Goal: Transaction & Acquisition: Purchase product/service

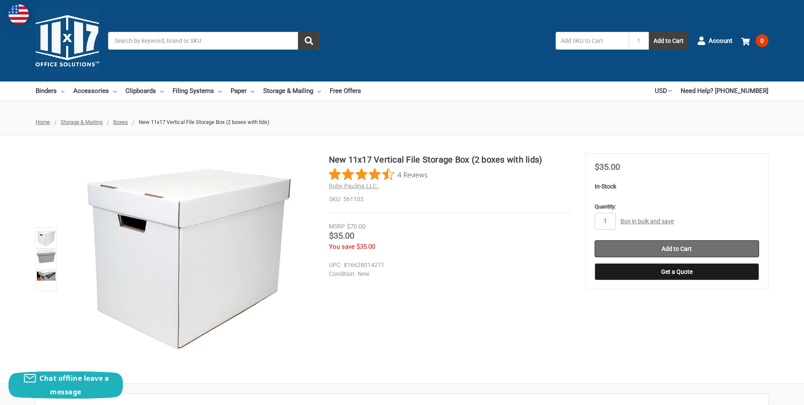
click at [670, 249] on input "Add to Cart" at bounding box center [677, 248] width 165 height 17
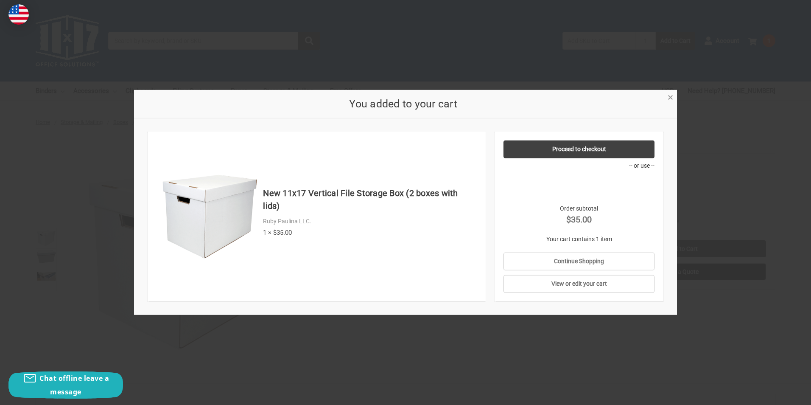
click at [670, 98] on span "×" at bounding box center [670, 97] width 6 height 12
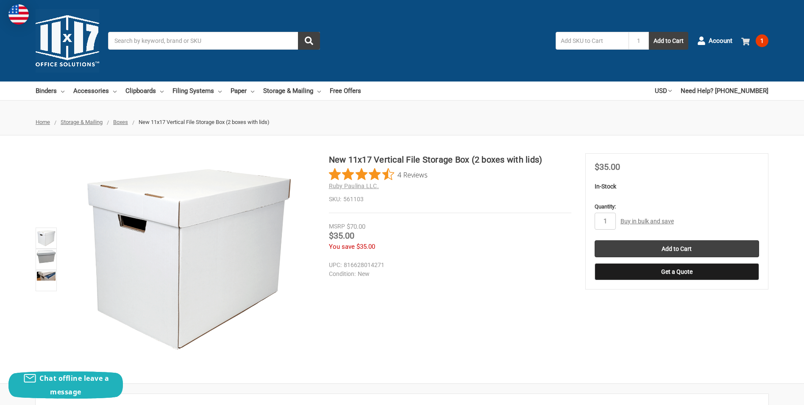
click at [762, 41] on span "1" at bounding box center [762, 40] width 13 height 13
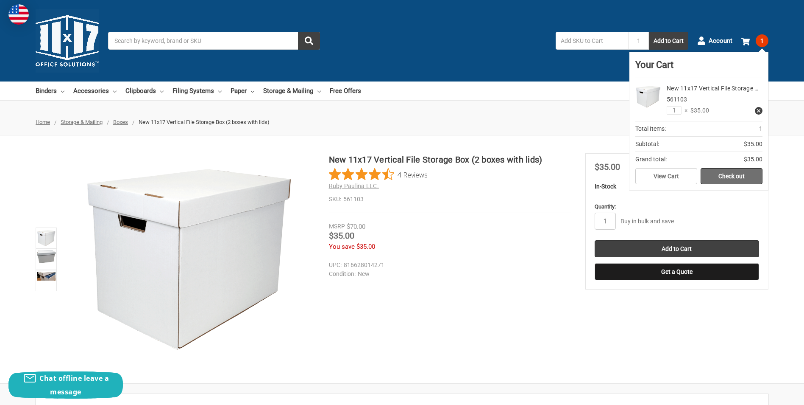
click at [720, 176] on link "Check out" at bounding box center [732, 176] width 62 height 16
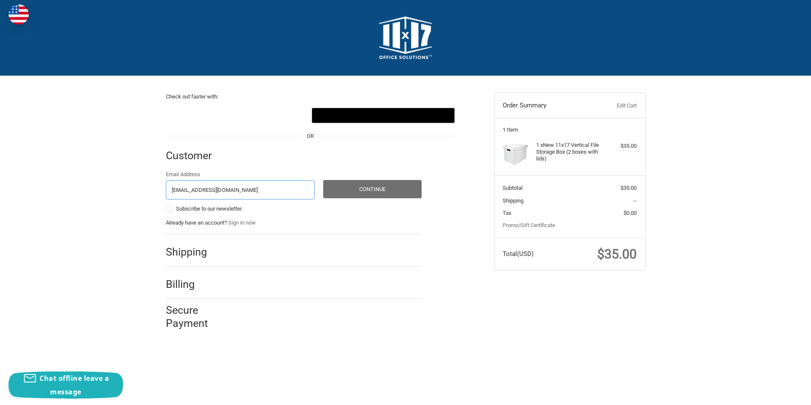
type input "ssinger@csu.org"
click at [357, 188] on button "Continue" at bounding box center [372, 189] width 98 height 18
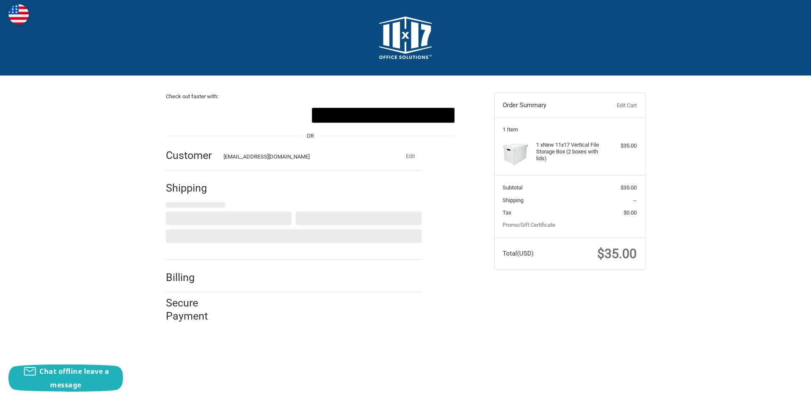
select select "US"
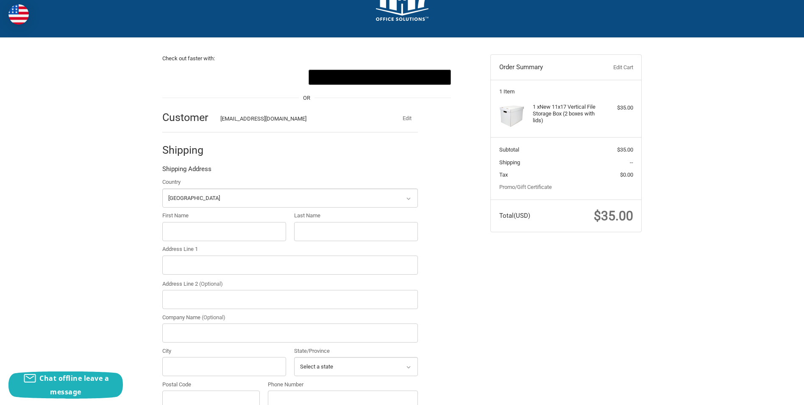
scroll to position [127, 0]
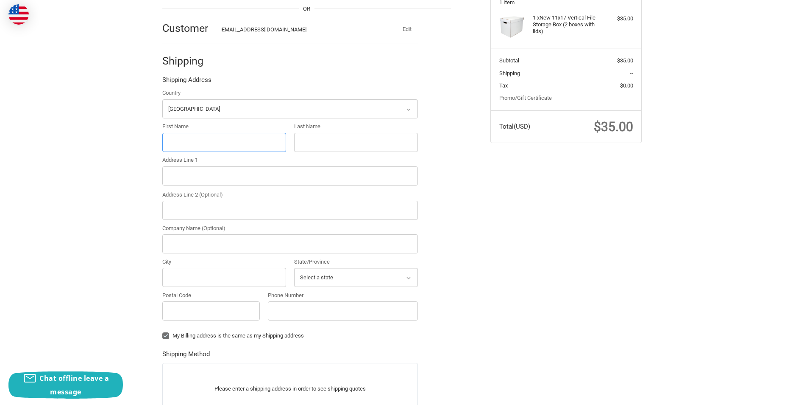
click at [185, 136] on input "First Name" at bounding box center [224, 142] width 124 height 19
type input "Ashley"
type input "Pastorius"
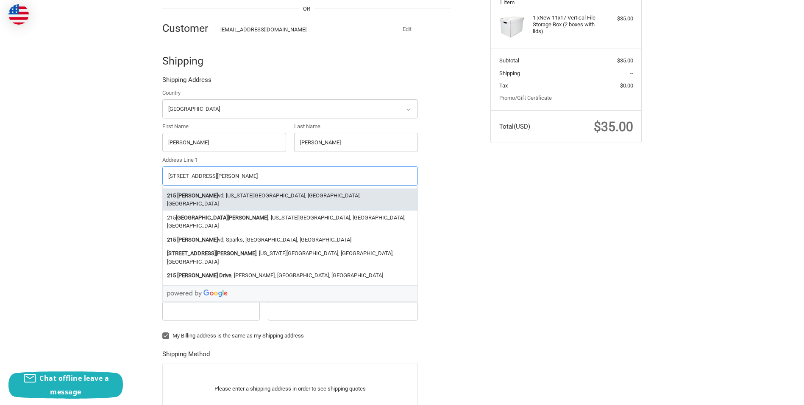
click at [232, 195] on li "215 Nichols Bl vd, Colorado Springs, CO, USA" at bounding box center [290, 199] width 255 height 22
type input "215 Nichols Blvd"
type input "Colorado Springs"
type input "80907"
select select "CO"
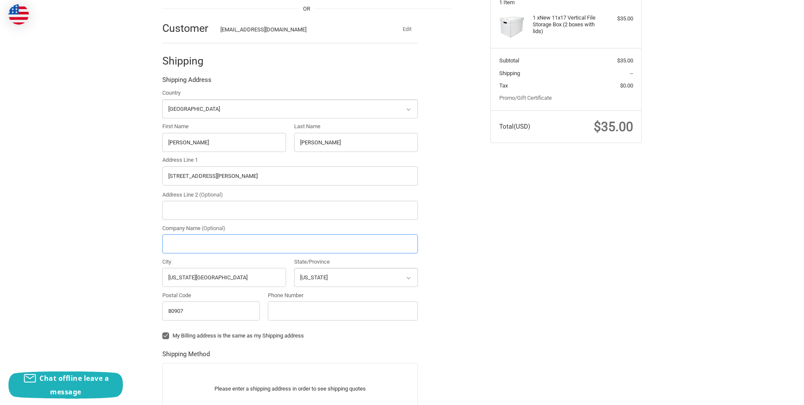
click at [184, 247] on input "Company Name (Optional)" at bounding box center [290, 243] width 256 height 19
type input "Colorado Springs Utilities"
click at [198, 310] on input "80907" at bounding box center [211, 310] width 98 height 19
click at [300, 311] on input "Phone Number" at bounding box center [343, 310] width 150 height 19
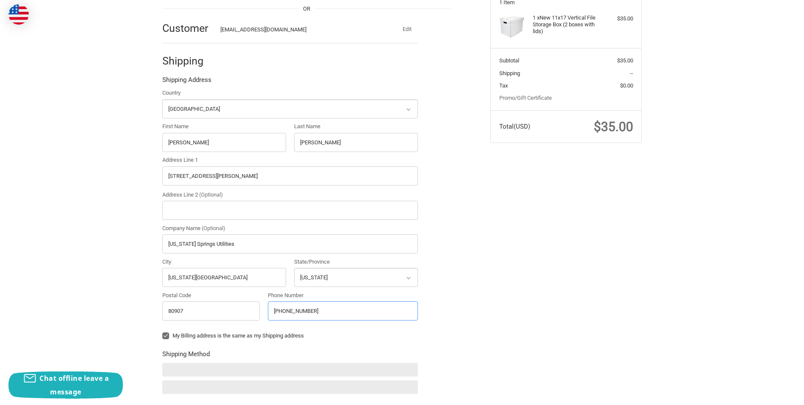
type input "719-668-8123"
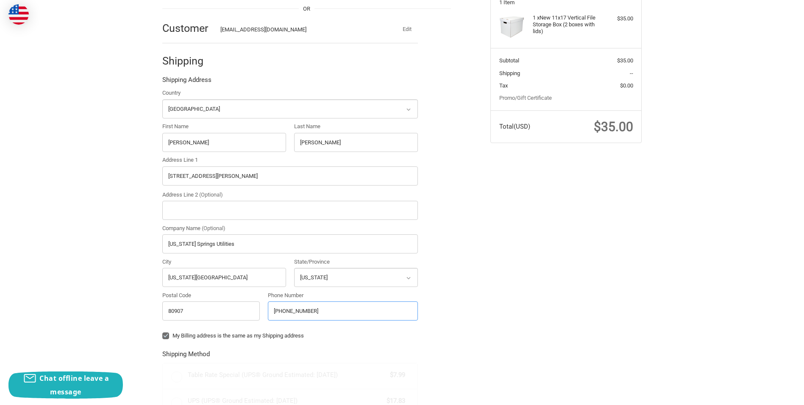
scroll to position [212, 0]
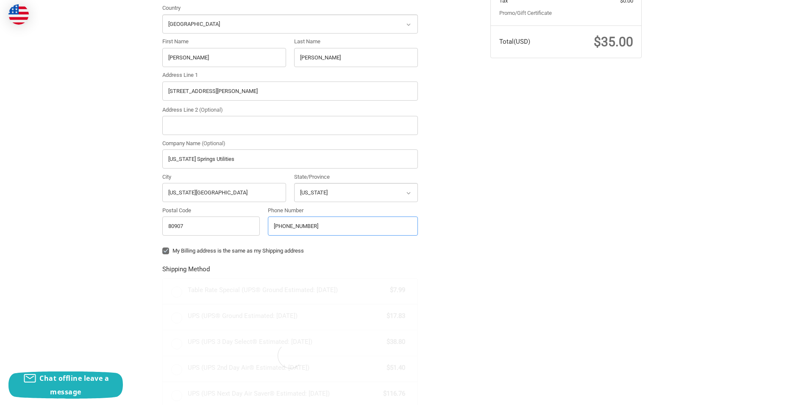
radio input "true"
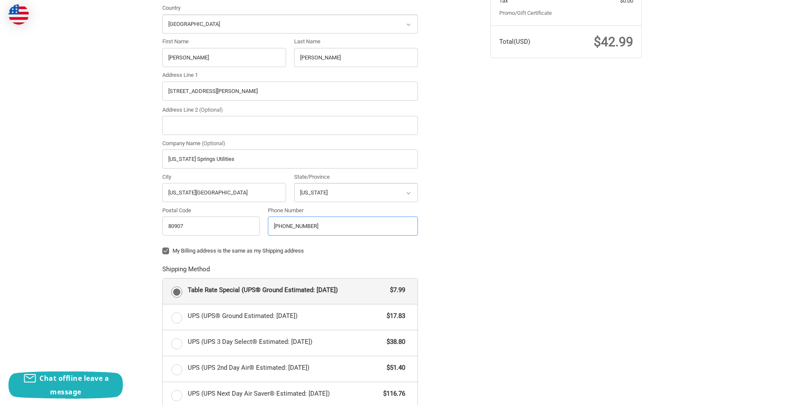
type input "719-668-8123"
click at [166, 251] on label "My Billing address is the same as my Shipping address" at bounding box center [290, 250] width 256 height 7
click at [163, 247] on input "My Billing address is the same as my Shipping address" at bounding box center [162, 246] width 0 height 0
checkbox input "false"
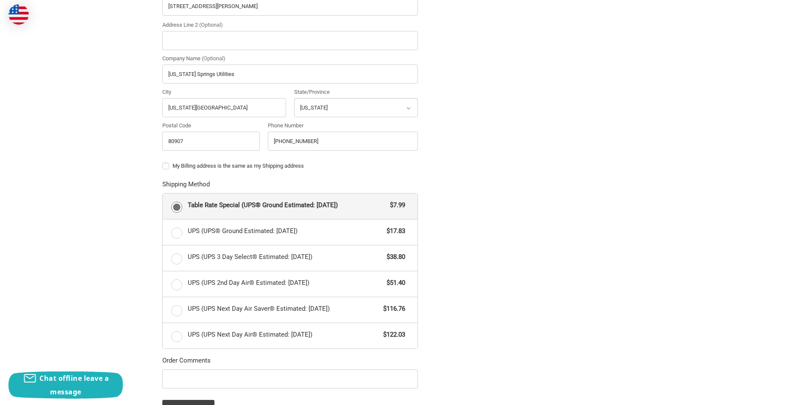
scroll to position [402, 0]
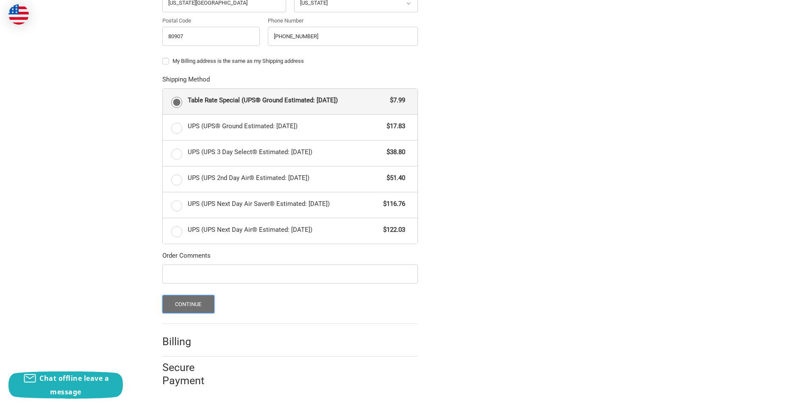
click at [185, 308] on button "Continue" at bounding box center [188, 304] width 52 height 18
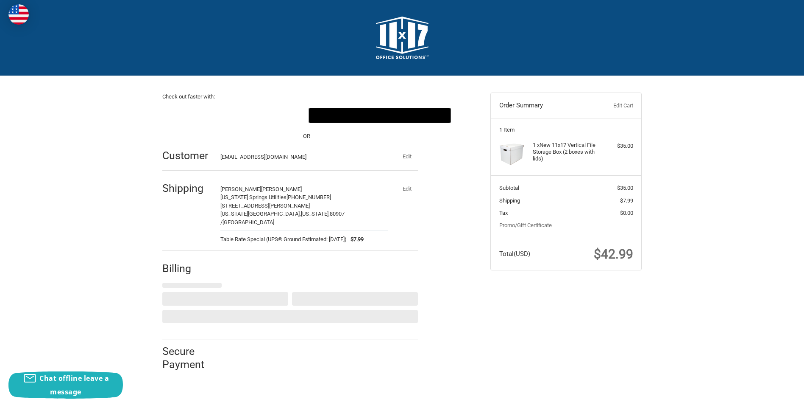
select select "US"
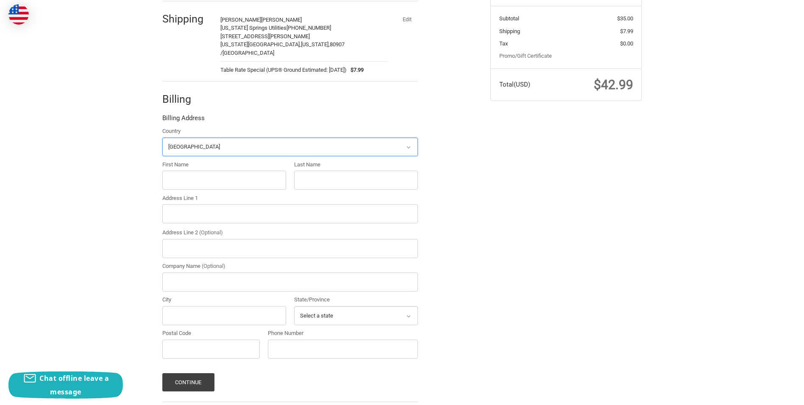
scroll to position [170, 0]
click at [193, 176] on input "First Name" at bounding box center [224, 179] width 124 height 19
type input "Shelby"
type input "Singer"
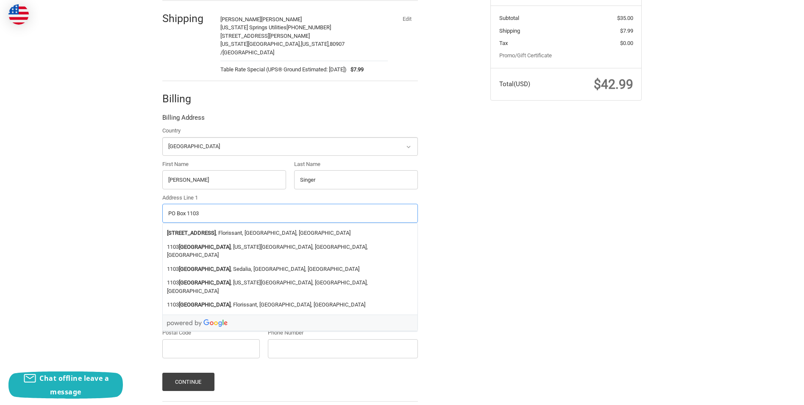
type input "PO Box 1103"
click at [74, 179] on div "Check out faster with: @import url(//fonts.googleapis.com/css?family=Google+San…" at bounding box center [402, 173] width 804 height 535
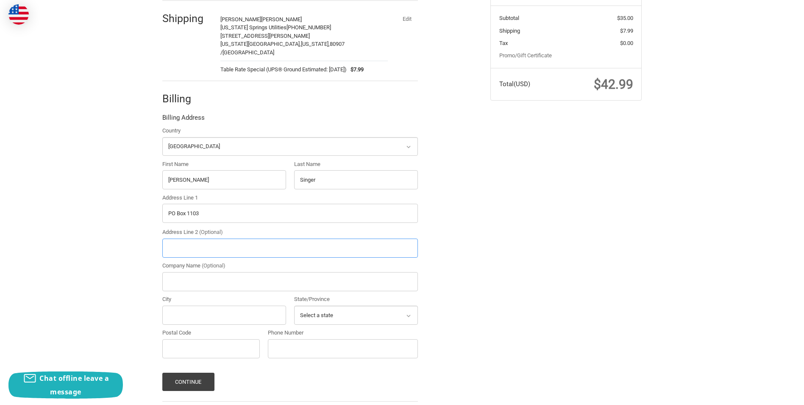
click at [195, 242] on input "Address Line 2 (Optional)" at bounding box center [290, 247] width 256 height 19
drag, startPoint x: 187, startPoint y: 265, endPoint x: 190, endPoint y: 275, distance: 10.5
click at [187, 272] on input "Company Name (Optional)" at bounding box center [290, 281] width 256 height 19
type input "Colorado springsa"
select select "CO"
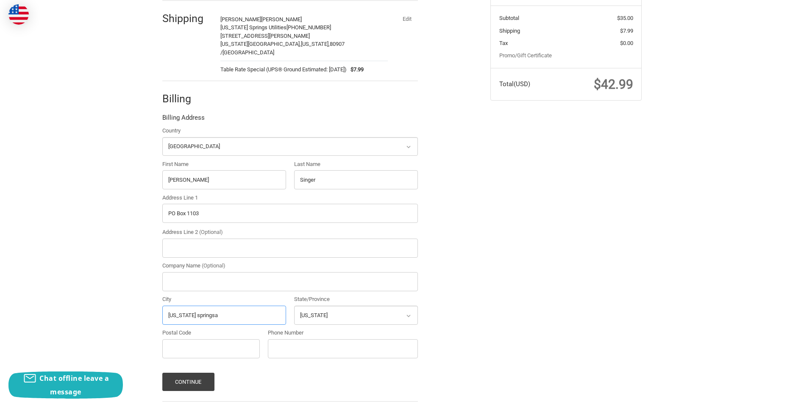
click at [240, 305] on input "Colorado springsa" at bounding box center [224, 314] width 124 height 19
type input "Colorado springs"
click at [217, 343] on input "Postal Code" at bounding box center [211, 348] width 98 height 19
type input "80901"
click at [295, 342] on input "Phone Number" at bounding box center [343, 348] width 150 height 19
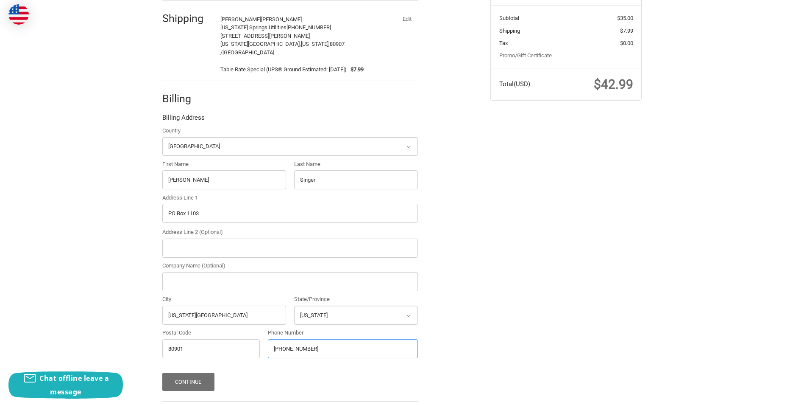
type input "719-668-8123"
click at [189, 373] on button "Continue" at bounding box center [188, 381] width 52 height 18
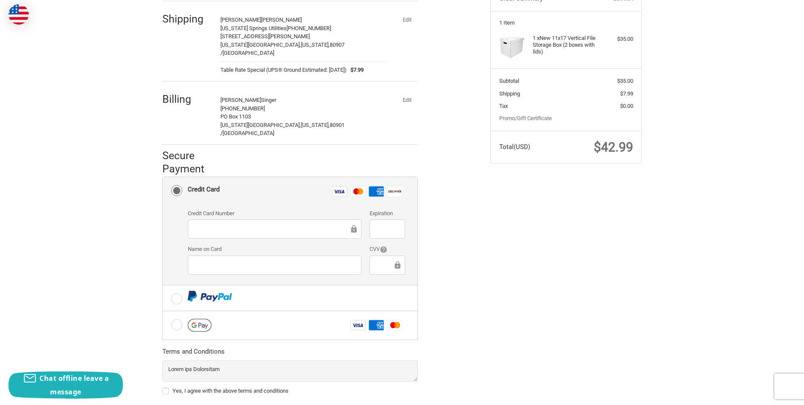
scroll to position [144, 0]
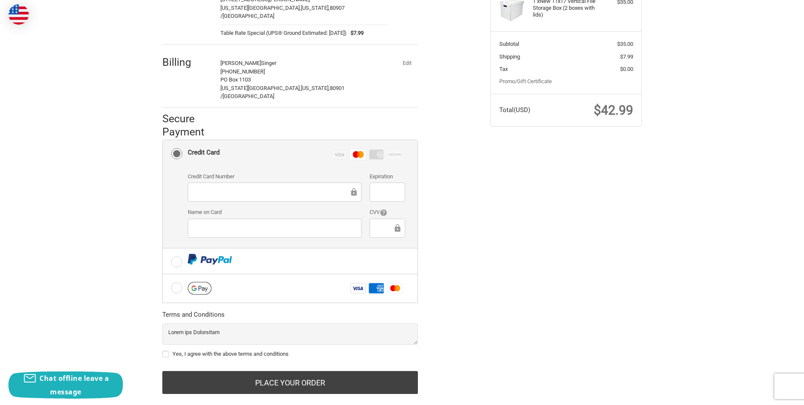
click at [166, 350] on label "Yes, I agree with the above terms and conditions" at bounding box center [290, 353] width 256 height 7
click at [163, 349] on input "Yes, I agree with the above terms and conditions" at bounding box center [162, 349] width 0 height 0
checkbox input "true"
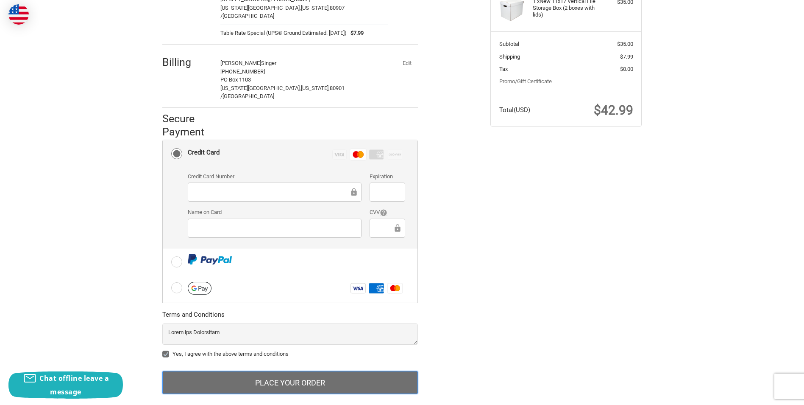
click at [306, 371] on button "Place Your Order" at bounding box center [290, 382] width 256 height 23
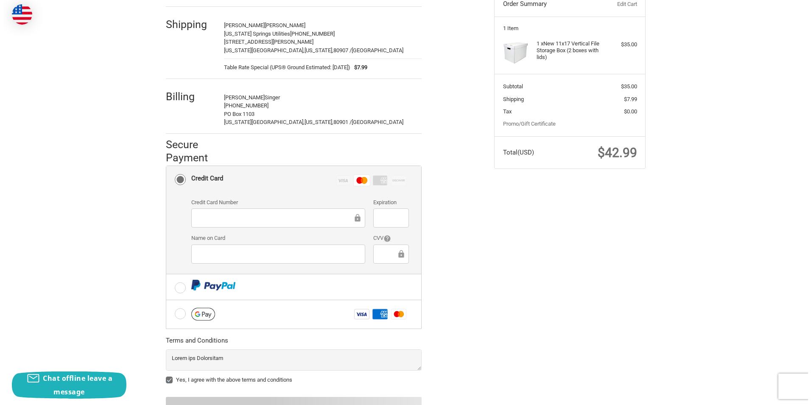
scroll to position [0, 0]
